Goal: Task Accomplishment & Management: Manage account settings

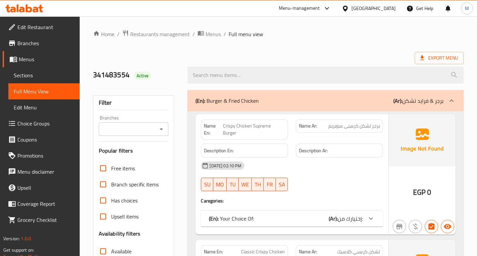
scroll to position [4051, 0]
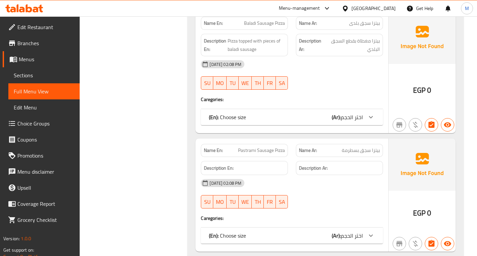
click at [389, 10] on div "Egypt" at bounding box center [373, 8] width 44 height 7
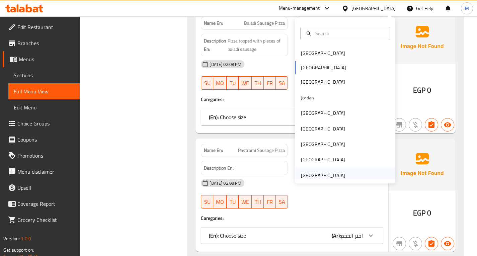
click at [319, 172] on div "[GEOGRAPHIC_DATA]" at bounding box center [323, 175] width 44 height 7
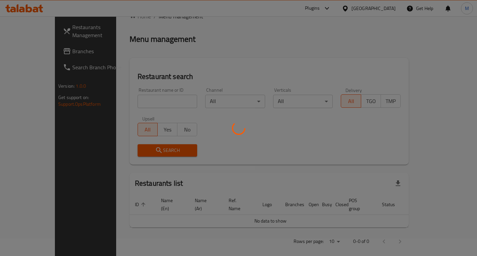
scroll to position [251, 0]
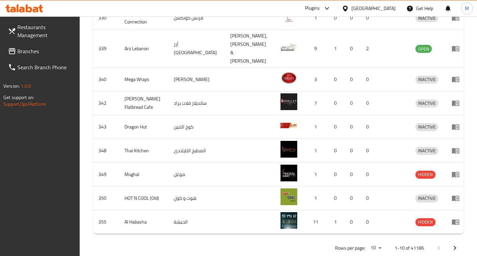
click at [29, 53] on span "Branches" at bounding box center [45, 51] width 57 height 8
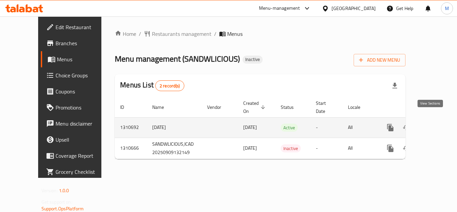
click at [435, 124] on icon "enhanced table" at bounding box center [439, 128] width 8 height 8
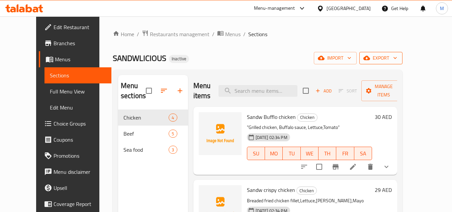
click at [397, 58] on span "export" at bounding box center [381, 58] width 32 height 8
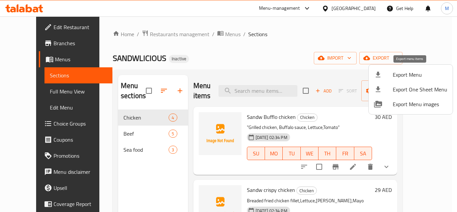
click at [398, 75] on span "Export Menu" at bounding box center [420, 75] width 55 height 8
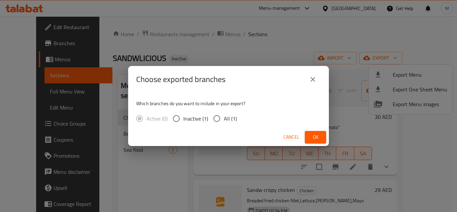
click at [220, 119] on input "All (1)" at bounding box center [217, 118] width 14 height 14
radio input "true"
click at [317, 137] on span "Ok" at bounding box center [315, 137] width 11 height 8
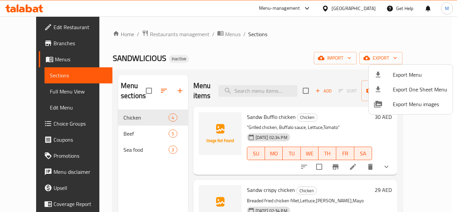
click at [40, 91] on div at bounding box center [228, 106] width 457 height 212
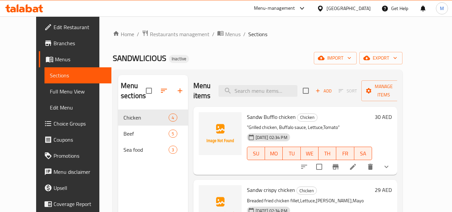
drag, startPoint x: 40, startPoint y: 91, endPoint x: 56, endPoint y: 90, distance: 15.4
click at [50, 91] on span "Full Menu View" at bounding box center [78, 91] width 57 height 8
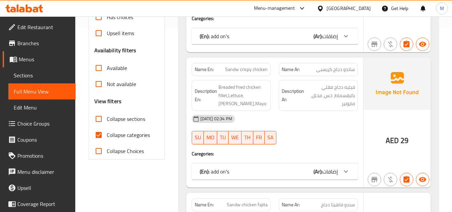
scroll to position [234, 0]
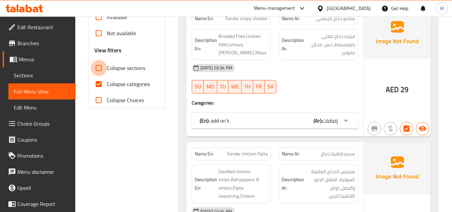
click at [101, 69] on input "Collapse sections" at bounding box center [99, 68] width 16 height 16
checkbox input "true"
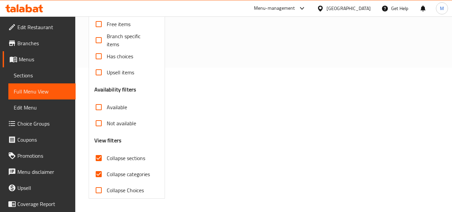
click at [101, 84] on div "Free items Branch specific items Has choices Upsell items Availability filters …" at bounding box center [126, 107] width 65 height 182
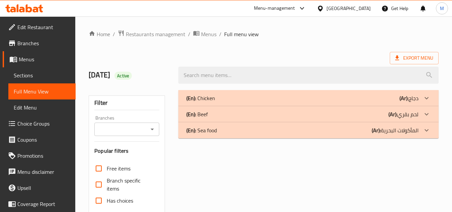
scroll to position [144, 0]
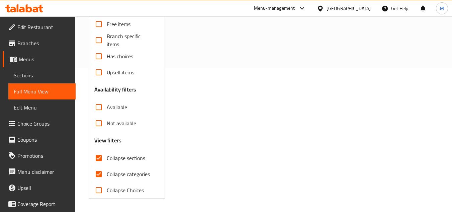
click at [107, 169] on label "Collapse categories" at bounding box center [120, 174] width 59 height 16
click at [107, 169] on input "Collapse categories" at bounding box center [99, 174] width 16 height 16
checkbox input "false"
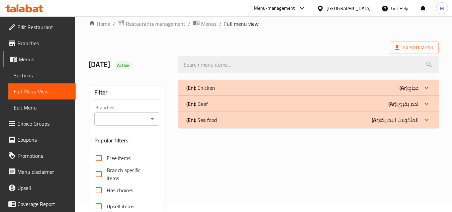
click at [219, 91] on div "(En): Chicken (Ar): دجاج" at bounding box center [302, 88] width 232 height 8
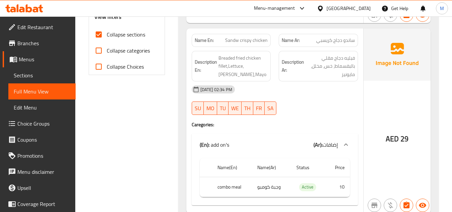
scroll to position [278, 0]
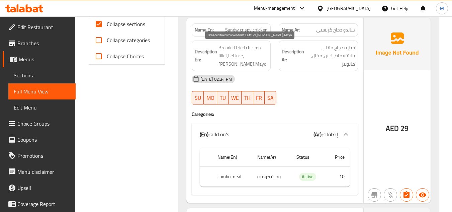
click at [249, 56] on span "Breaded fried chicken fillet,Lettuce,Pickles,Mayo" at bounding box center [244, 56] width 50 height 25
click at [265, 53] on span "Breaded fried chicken fillet,Lettuce,Pickles,Mayo" at bounding box center [244, 56] width 50 height 25
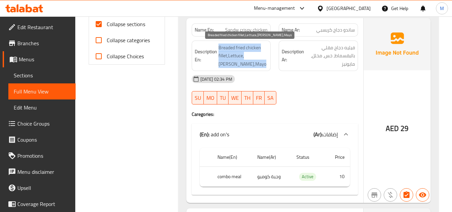
copy span "Breaded fried chicken fillet,Lettuce,Pickles,Mayo"
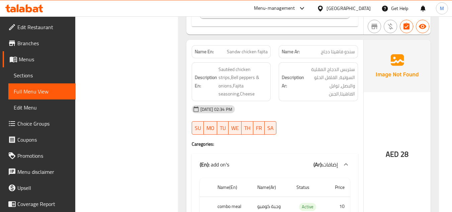
scroll to position [479, 0]
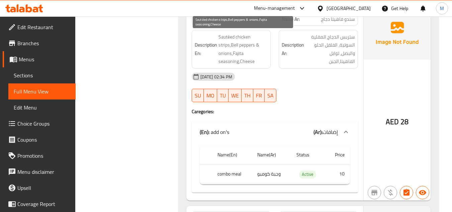
click at [232, 43] on span "Sautéed chicken strips,Bell peppers & onions,Fajita seasoning,Cheese" at bounding box center [244, 49] width 50 height 33
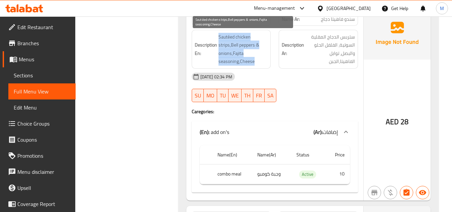
click at [232, 43] on span "Sautéed chicken strips,Bell peppers & onions,Fajita seasoning,Cheese" at bounding box center [244, 49] width 50 height 33
copy span "Sautéed chicken strips,Bell peppers & onions,Fajita seasoning,Cheese"
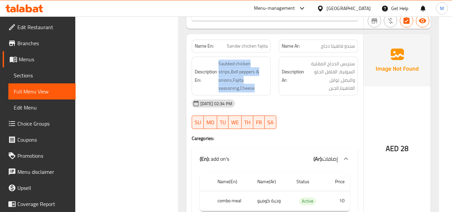
scroll to position [412, 0]
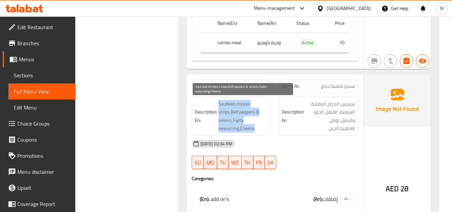
click at [225, 104] on span "Sautéed chicken strips,Bell peppers & onions,Fajita seasoning,Cheese" at bounding box center [244, 116] width 50 height 33
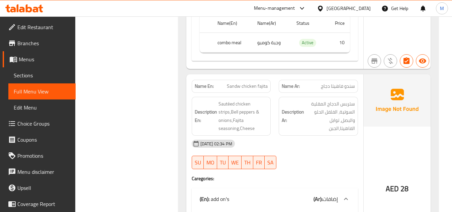
click at [267, 85] on span "Sandw chicken fajita" at bounding box center [247, 86] width 41 height 7
copy span "Sandw chicken fajita"
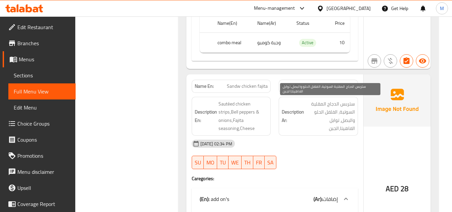
click at [317, 101] on span "ستربس الدجاج المقلية السوتية، الفلفل الحلو والبصل، توابل الفاهيتا،الجبن" at bounding box center [331, 116] width 50 height 33
copy span "المقلية"
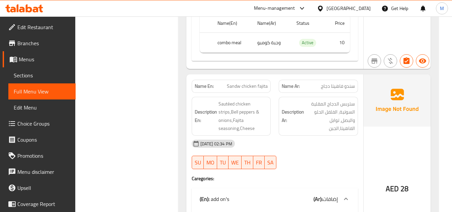
click at [309, 146] on div "09-09-2025 02:34 PM" at bounding box center [275, 144] width 174 height 16
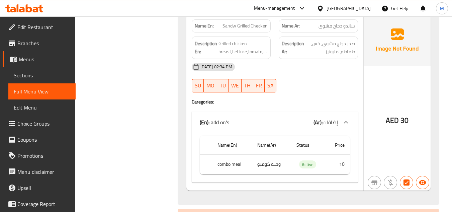
scroll to position [646, 0]
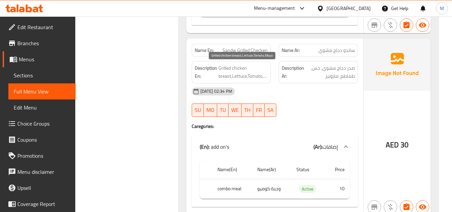
click at [237, 76] on span "Grilled chicken breast,Lettuce,Tomato,Mayo" at bounding box center [244, 72] width 50 height 16
copy span "Grilled chicken breast,Lettuce,Tomato,Mayo"
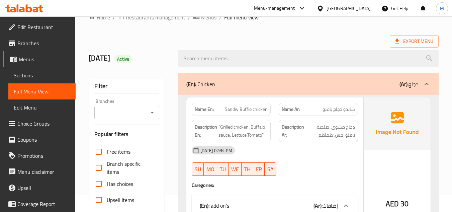
scroll to position [0, 0]
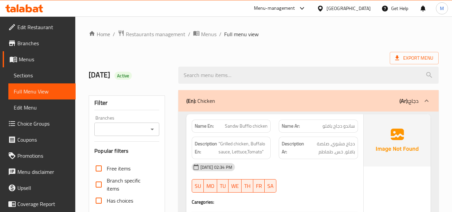
click at [272, 105] on div "(En): Chicken (Ar): دجاج" at bounding box center [308, 100] width 260 height 21
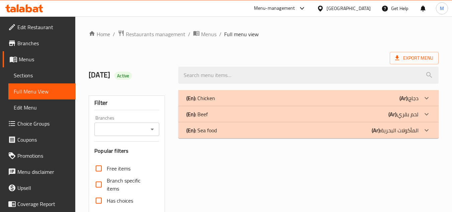
click at [224, 114] on div "(En): Beef (Ar): لحم بقري" at bounding box center [302, 114] width 232 height 8
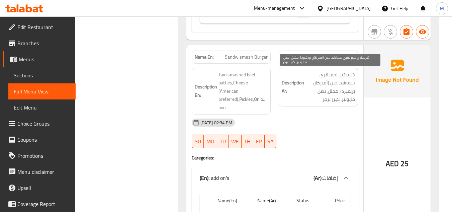
scroll to position [402, 0]
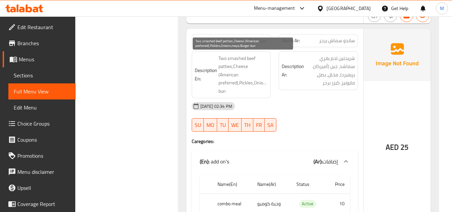
click at [239, 74] on span "Two smashed beef patties,Cheese (American preferred),Pickles,Onions,mayo,Burger…" at bounding box center [244, 74] width 50 height 41
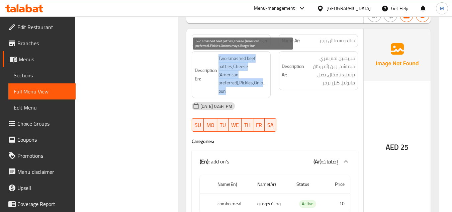
click at [239, 74] on span "Two smashed beef patties,Cheese (American preferred),Pickles,Onions,mayo,Burger…" at bounding box center [244, 74] width 50 height 41
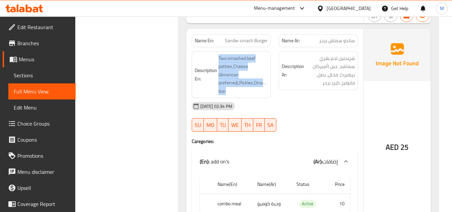
copy span "Two smashed beef patties,Cheese (American preferred),Pickles,Onions,mayo,Burger…"
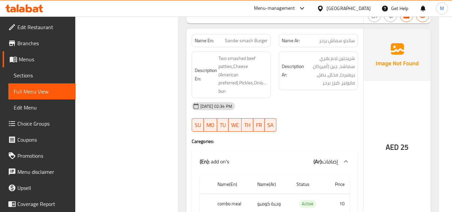
click at [324, 111] on div "09-09-2025 02:34 PM" at bounding box center [275, 106] width 174 height 16
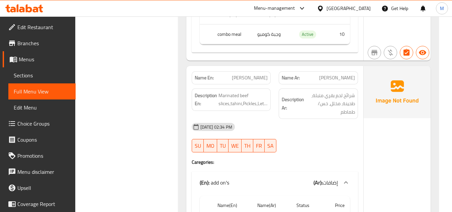
scroll to position [569, 0]
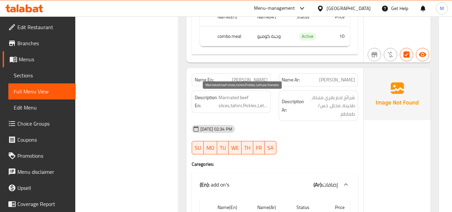
click at [223, 106] on span "Marinated beef slices,tahini,Pickles,Lettuce/tomato" at bounding box center [244, 101] width 50 height 16
copy span "Marinated beef slices,tahini,Pickles,Lettuce/tomato"
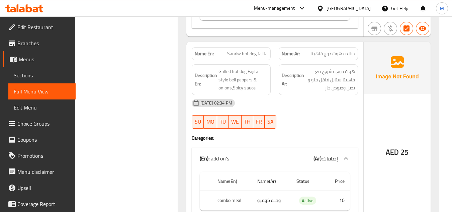
scroll to position [870, 0]
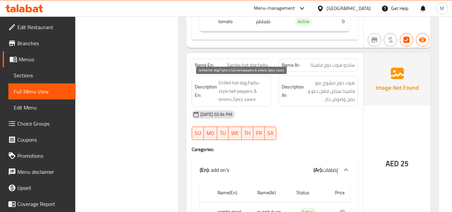
click at [228, 91] on span "Grilled hot dog,Fajita-style bell peppers & onions,Spicy sauce" at bounding box center [244, 91] width 50 height 25
copy span "Grilled hot dog,Fajita-style bell peppers & onions,Spicy sauce"
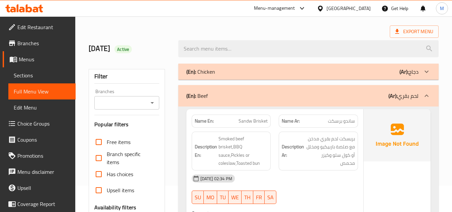
scroll to position [0, 0]
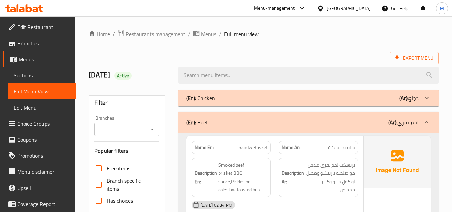
click at [269, 122] on div "(En): Beef (Ar): لحم بقري" at bounding box center [302, 122] width 232 height 8
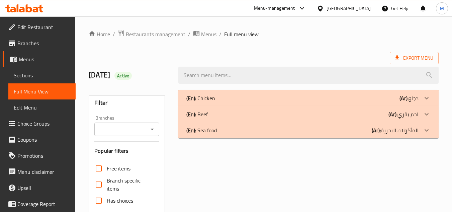
click at [256, 132] on div "(En): Sea food (Ar): المأكولات البحرية" at bounding box center [302, 130] width 232 height 8
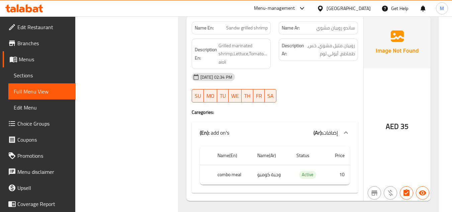
scroll to position [836, 0]
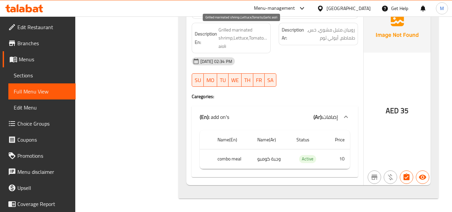
click at [259, 39] on span "Grilled marinated shrimp,Lettuce,Tomato,Garlic aioli" at bounding box center [244, 38] width 50 height 25
copy span "Grilled marinated shrimp,Lettuce,Tomato,Garlic aioli"
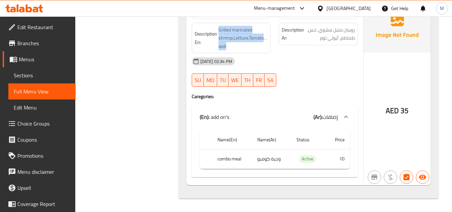
click at [30, 61] on span "Menus" at bounding box center [45, 59] width 52 height 8
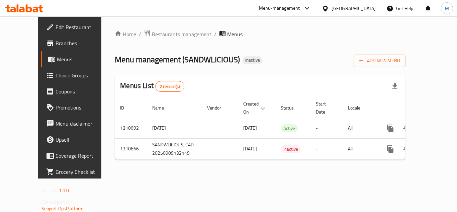
click at [340, 68] on div "Home / Restaurants management / Menus Menu management ( SANDWLICIOUS ) Inactive…" at bounding box center [260, 97] width 291 height 135
click at [400, 62] on span "Add New Menu" at bounding box center [379, 61] width 41 height 8
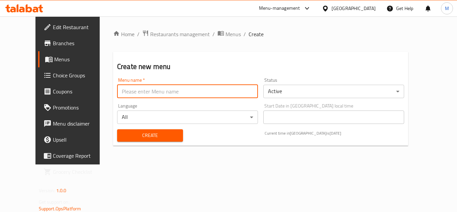
click at [144, 85] on input "text" at bounding box center [187, 91] width 141 height 13
paste input "341747768"
type input "341747768"
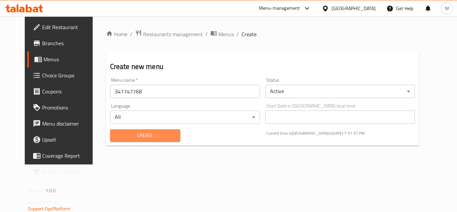
click at [123, 138] on span "Create" at bounding box center [145, 135] width 60 height 8
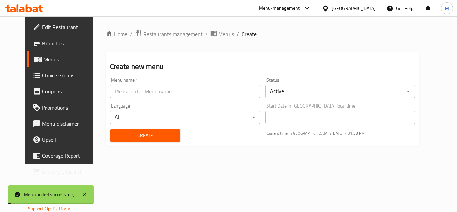
click at [219, 33] on span "Menus" at bounding box center [226, 34] width 15 height 8
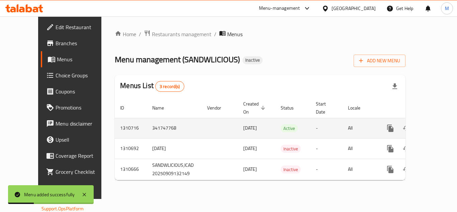
click at [435, 124] on icon "enhanced table" at bounding box center [439, 128] width 8 height 8
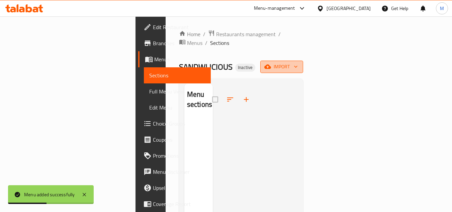
click at [298, 63] on span "import" at bounding box center [282, 67] width 32 height 8
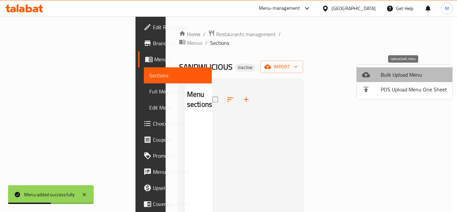
click at [405, 71] on span "Bulk Upload Menu" at bounding box center [414, 75] width 66 height 8
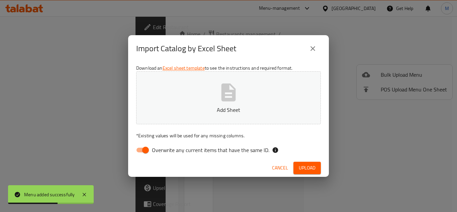
click at [195, 149] on span "Overwrite any current items that have the same ID." at bounding box center [210, 150] width 117 height 8
click at [165, 149] on input "Overwrite any current items that have the same ID." at bounding box center [146, 150] width 38 height 13
checkbox input "false"
click at [216, 110] on p "Add Sheet" at bounding box center [229, 110] width 164 height 8
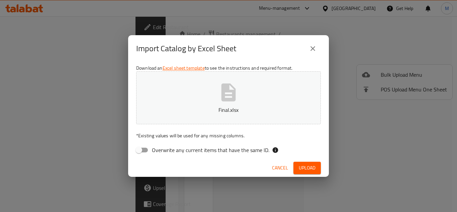
click at [300, 168] on span "Upload" at bounding box center [307, 168] width 17 height 8
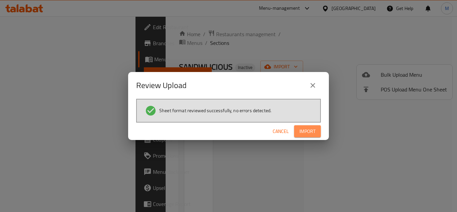
click at [306, 128] on span "Import" at bounding box center [308, 131] width 16 height 8
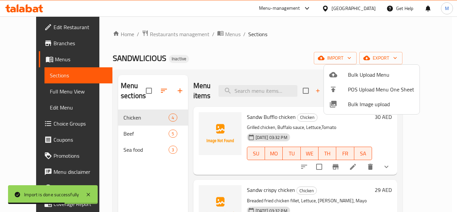
click at [44, 92] on div at bounding box center [228, 106] width 457 height 212
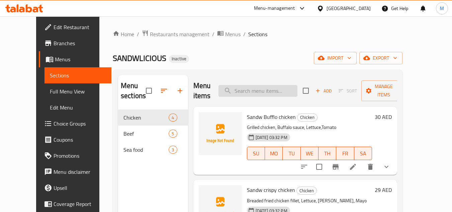
click at [290, 89] on input "search" at bounding box center [258, 91] width 79 height 12
paste input "Sandw smash Burge"
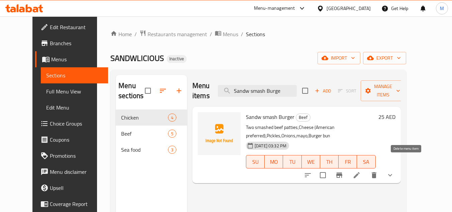
type input "Sandw smash Burge"
click at [378, 171] on icon "delete" at bounding box center [374, 175] width 8 height 8
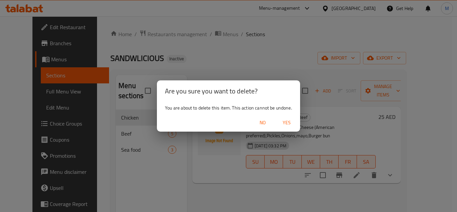
click at [287, 122] on span "Yes" at bounding box center [287, 122] width 16 height 8
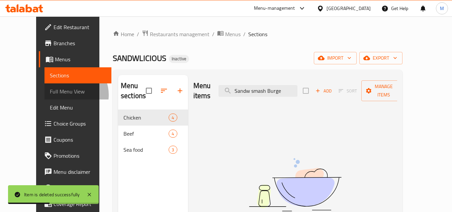
click at [50, 95] on span "Full Menu View" at bounding box center [78, 91] width 57 height 8
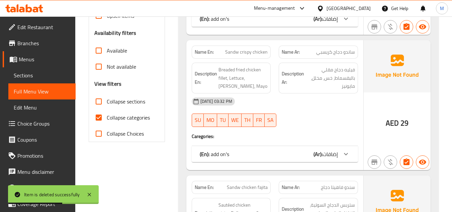
click at [109, 120] on span "Collapse categories" at bounding box center [128, 117] width 43 height 8
click at [107, 120] on input "Collapse categories" at bounding box center [99, 117] width 16 height 16
checkbox input "false"
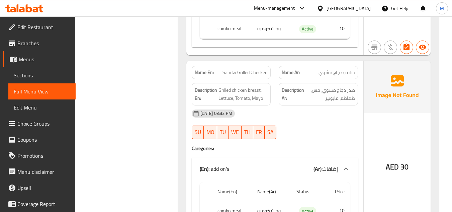
scroll to position [770, 0]
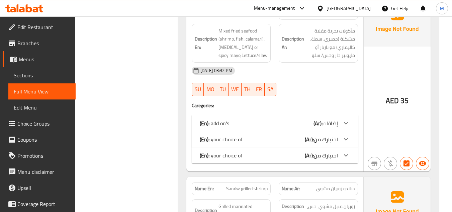
scroll to position [1334, 0]
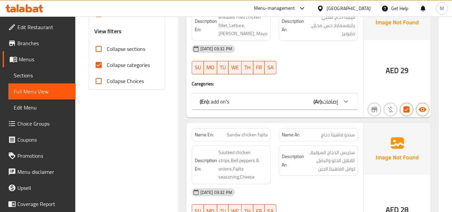
scroll to position [171, 0]
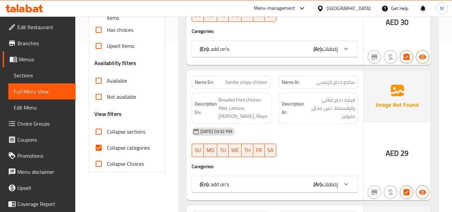
click at [101, 147] on input "Collapse categories" at bounding box center [99, 148] width 16 height 16
checkbox input "false"
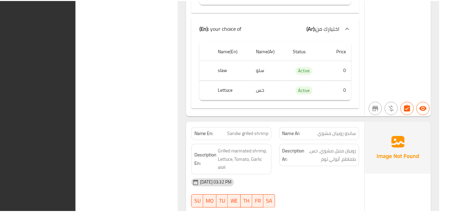
scroll to position [2580, 0]
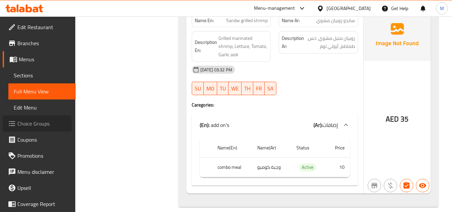
click at [28, 125] on span "Choice Groups" at bounding box center [43, 123] width 53 height 8
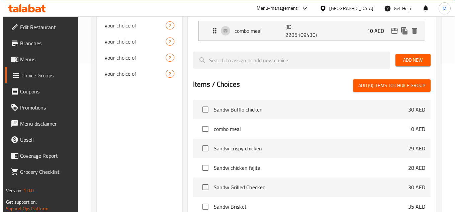
scroll to position [234, 0]
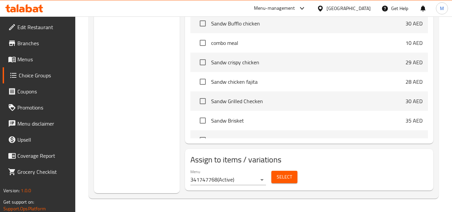
click at [283, 178] on span "Select" at bounding box center [284, 177] width 15 height 8
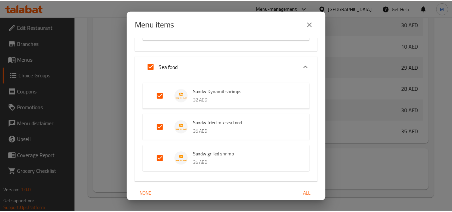
scroll to position [363, 0]
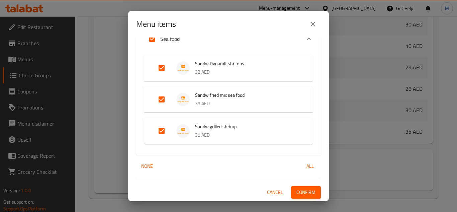
click at [271, 194] on span "Cancel" at bounding box center [275, 192] width 16 height 8
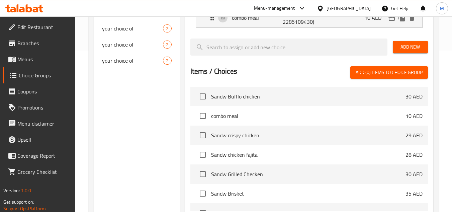
scroll to position [67, 0]
